Goal: Task Accomplishment & Management: Manage account settings

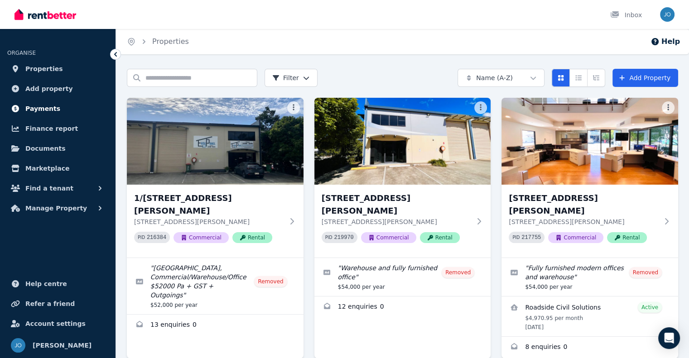
click at [43, 108] on span "Payments" at bounding box center [42, 108] width 35 height 11
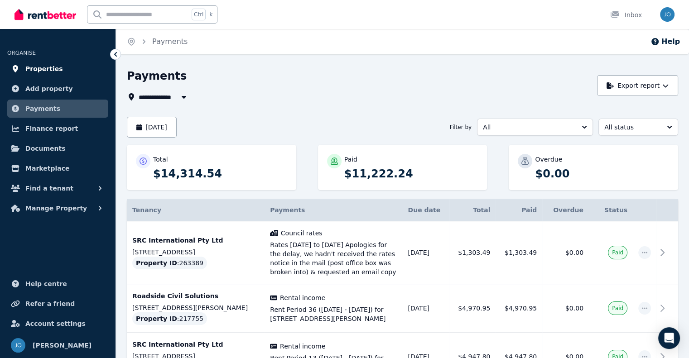
click at [47, 65] on span "Properties" at bounding box center [44, 68] width 38 height 11
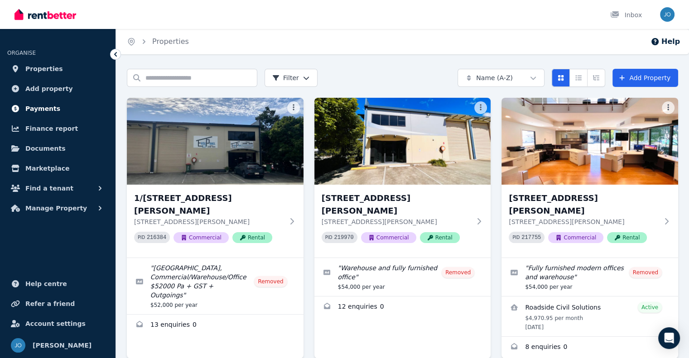
click at [47, 108] on span "Payments" at bounding box center [42, 108] width 35 height 11
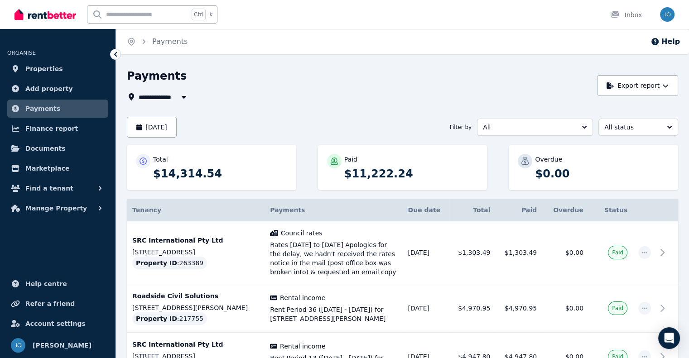
click at [145, 104] on div "**********" at bounding box center [402, 313] width 551 height 489
click at [192, 105] on div "**********" at bounding box center [402, 313] width 551 height 489
click at [184, 101] on button "button" at bounding box center [184, 96] width 16 height 11
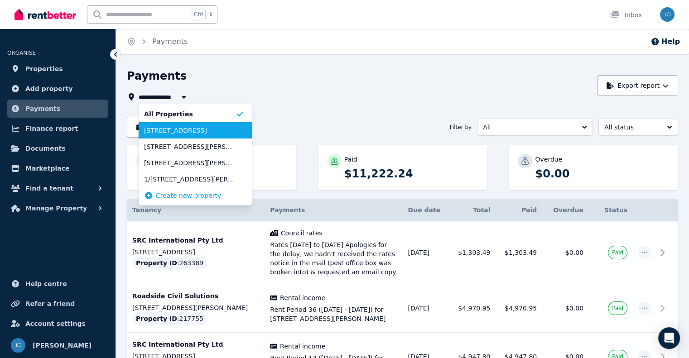
click at [192, 132] on span "[STREET_ADDRESS]" at bounding box center [189, 130] width 91 height 9
type input "**********"
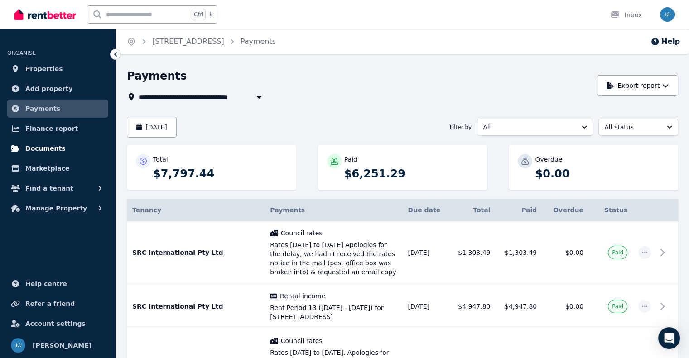
click at [51, 148] on span "Documents" at bounding box center [45, 148] width 40 height 11
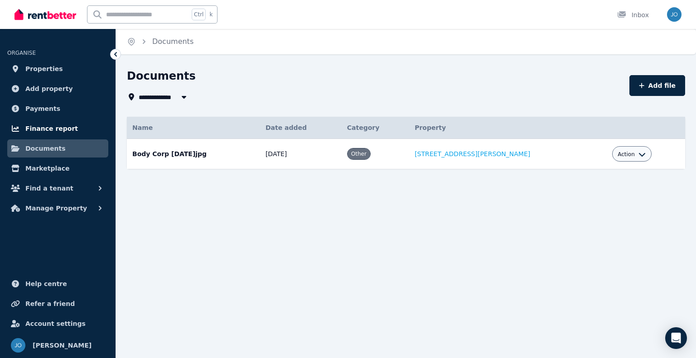
click at [44, 129] on span "Finance report" at bounding box center [51, 128] width 53 height 11
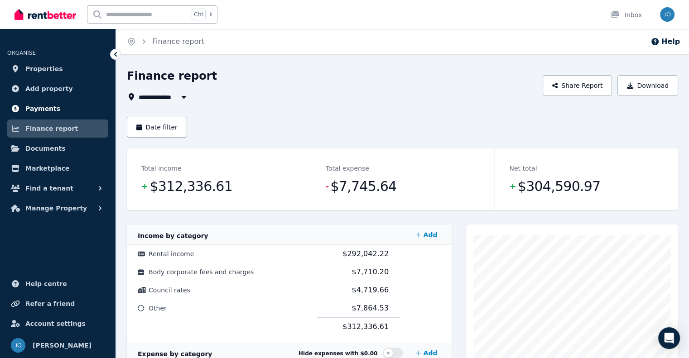
click at [45, 110] on span "Payments" at bounding box center [42, 108] width 35 height 11
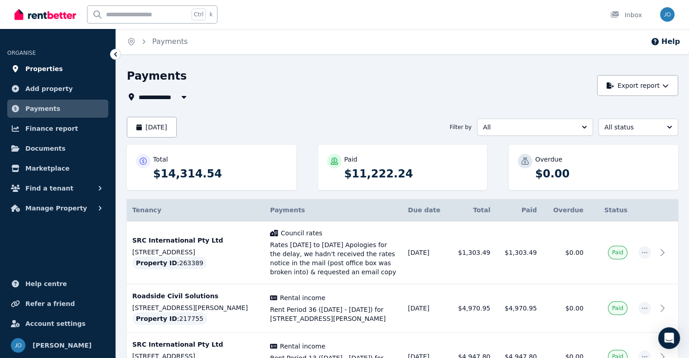
click at [38, 64] on span "Properties" at bounding box center [44, 68] width 38 height 11
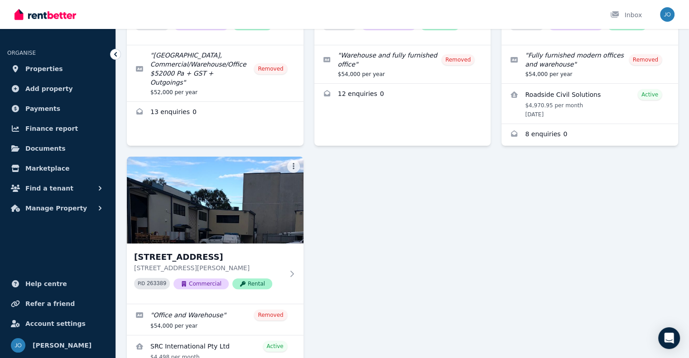
scroll to position [269, 0]
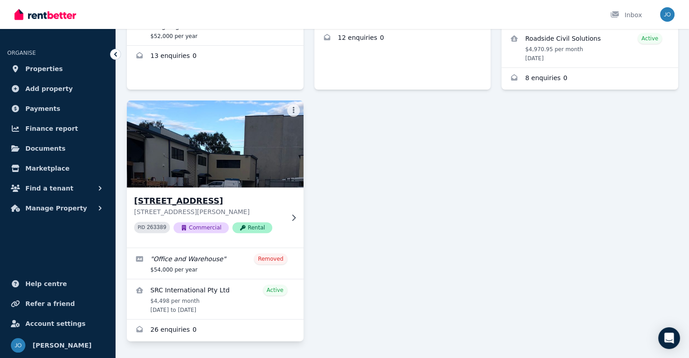
click at [198, 187] on div "[STREET_ADDRESS][PERSON_NAME][PERSON_NAME] PID 263389 Commercial Rental" at bounding box center [215, 217] width 177 height 60
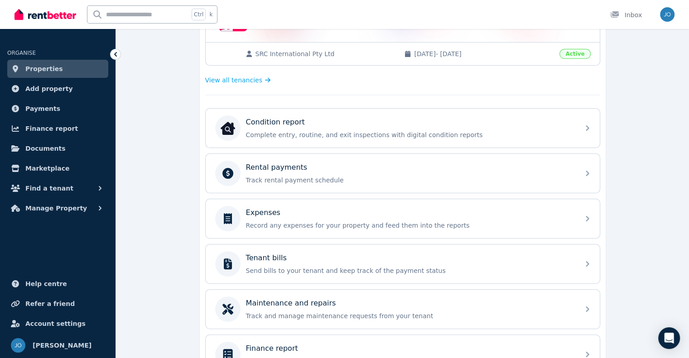
scroll to position [276, 0]
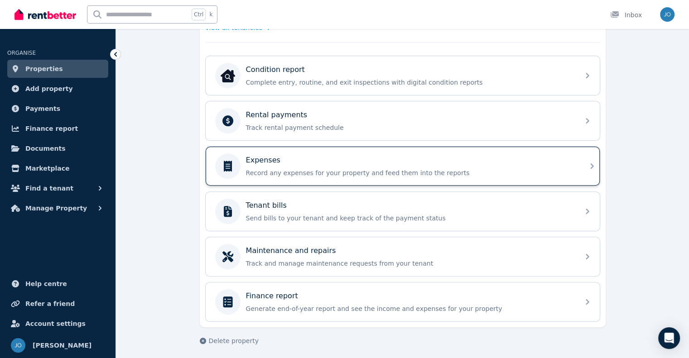
click at [551, 163] on div "Expenses" at bounding box center [410, 160] width 328 height 11
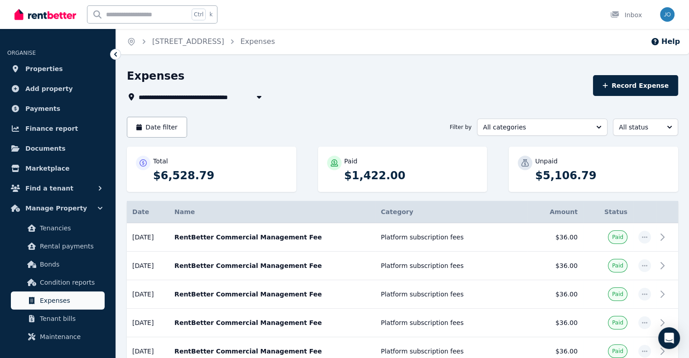
click at [61, 299] on span "Expenses" at bounding box center [70, 300] width 61 height 11
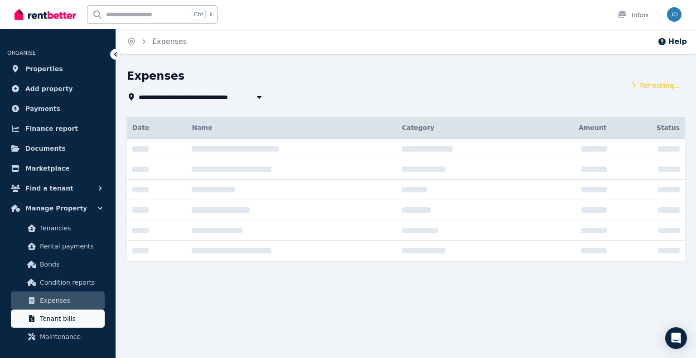
click at [63, 313] on span "Tenant bills" at bounding box center [70, 318] width 61 height 11
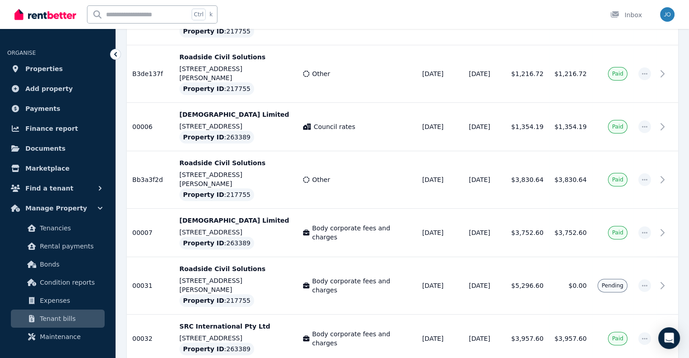
scroll to position [302, 0]
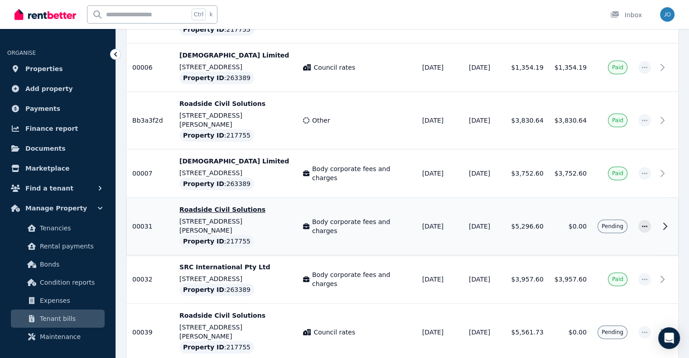
click at [548, 198] on td "$5,296.60" at bounding box center [526, 227] width 43 height 58
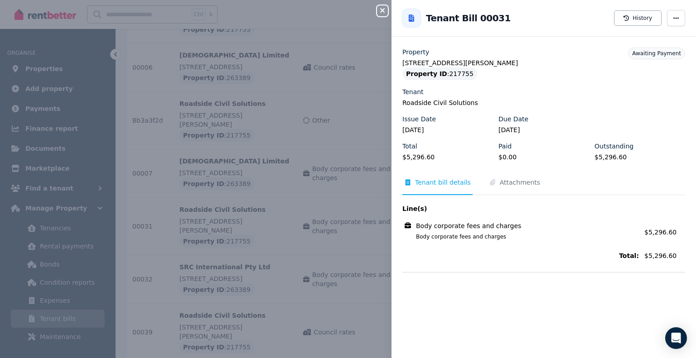
click at [380, 8] on icon "button" at bounding box center [382, 10] width 11 height 7
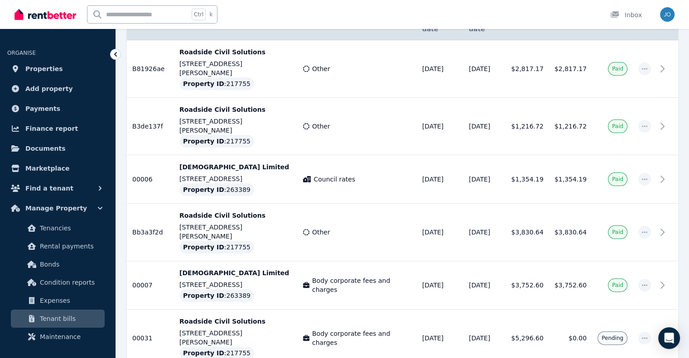
scroll to position [192, 0]
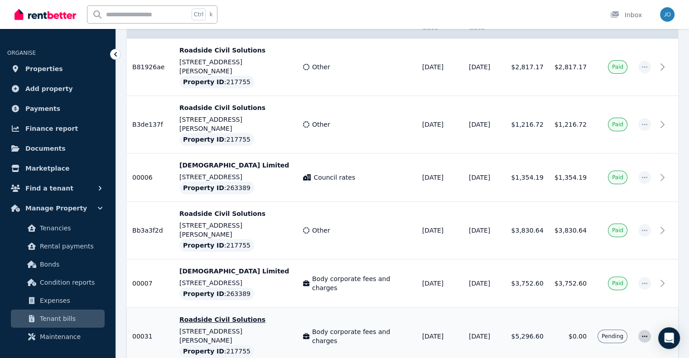
click at [647, 330] on span "button" at bounding box center [644, 336] width 13 height 13
click at [620, 355] on span "Resend tenant bill" at bounding box center [615, 360] width 58 height 11
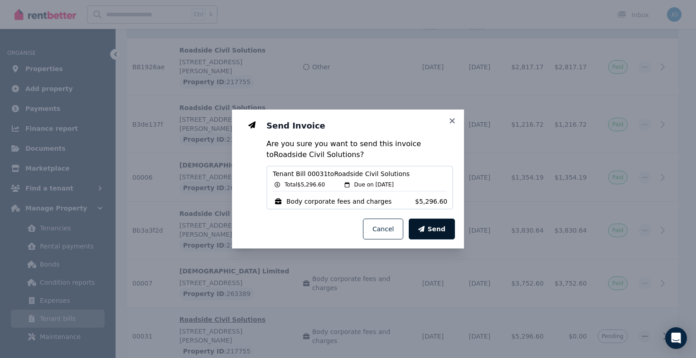
click at [424, 230] on icon "button" at bounding box center [421, 229] width 6 height 6
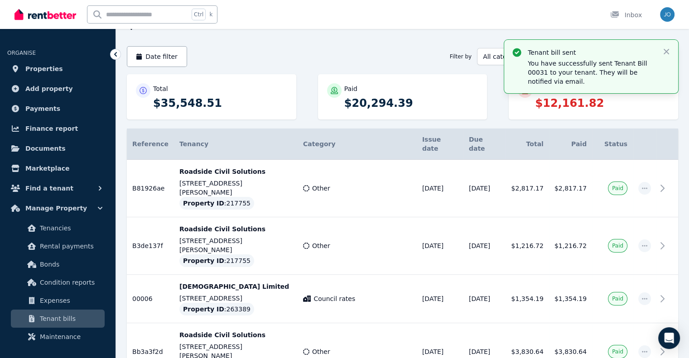
scroll to position [0, 0]
